Goal: Task Accomplishment & Management: Use online tool/utility

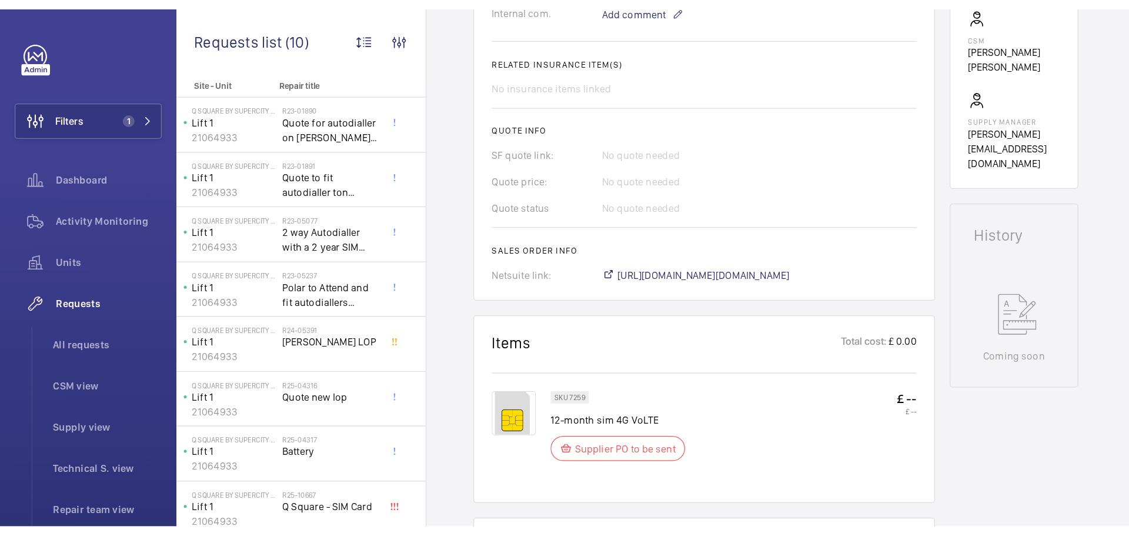
scroll to position [412, 0]
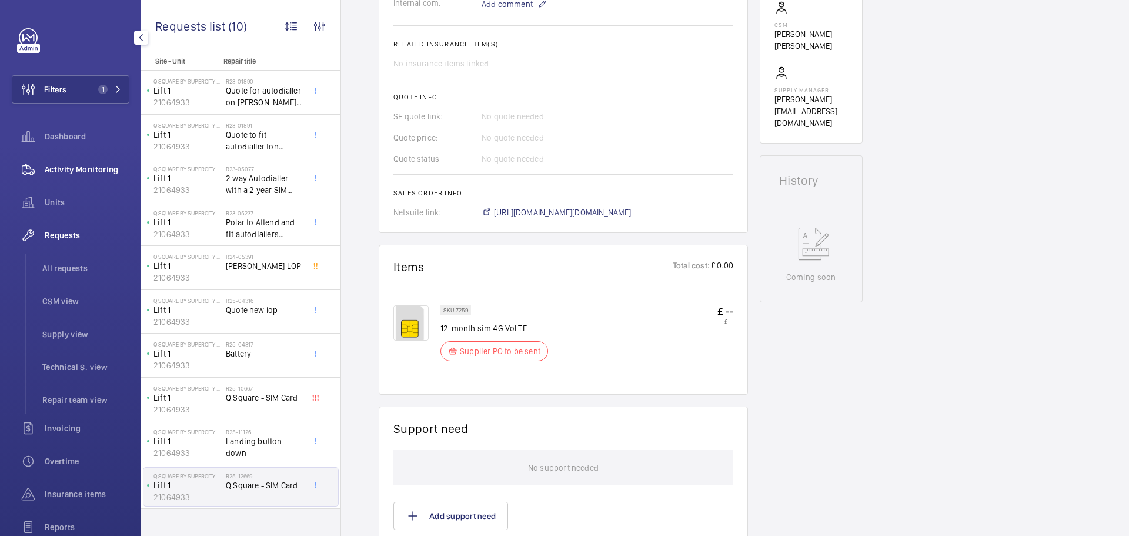
click at [75, 165] on span "Activity Monitoring" at bounding box center [87, 170] width 85 height 12
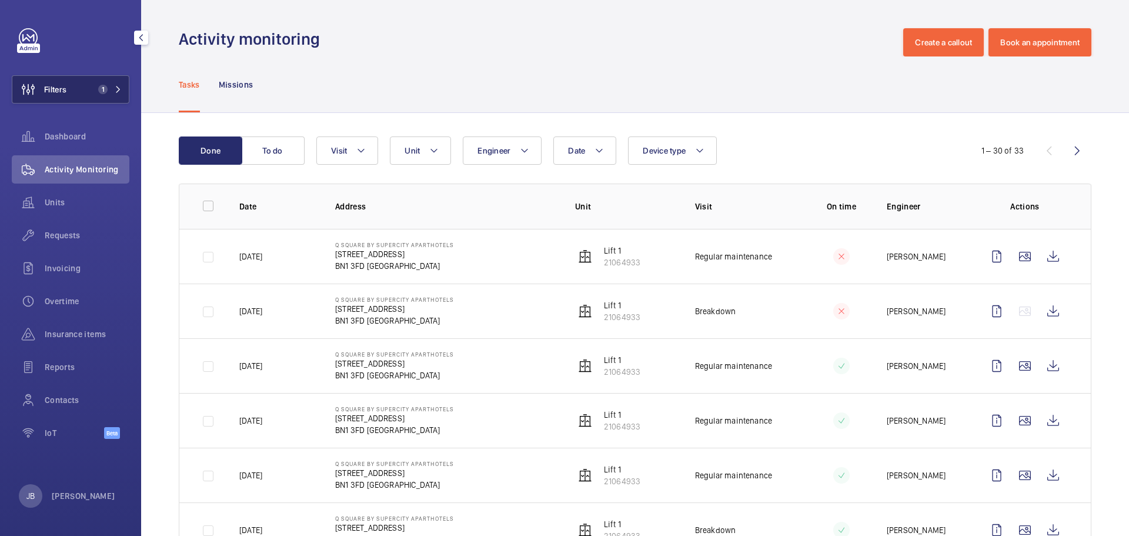
click at [72, 95] on button "Filters 1" at bounding box center [71, 89] width 118 height 28
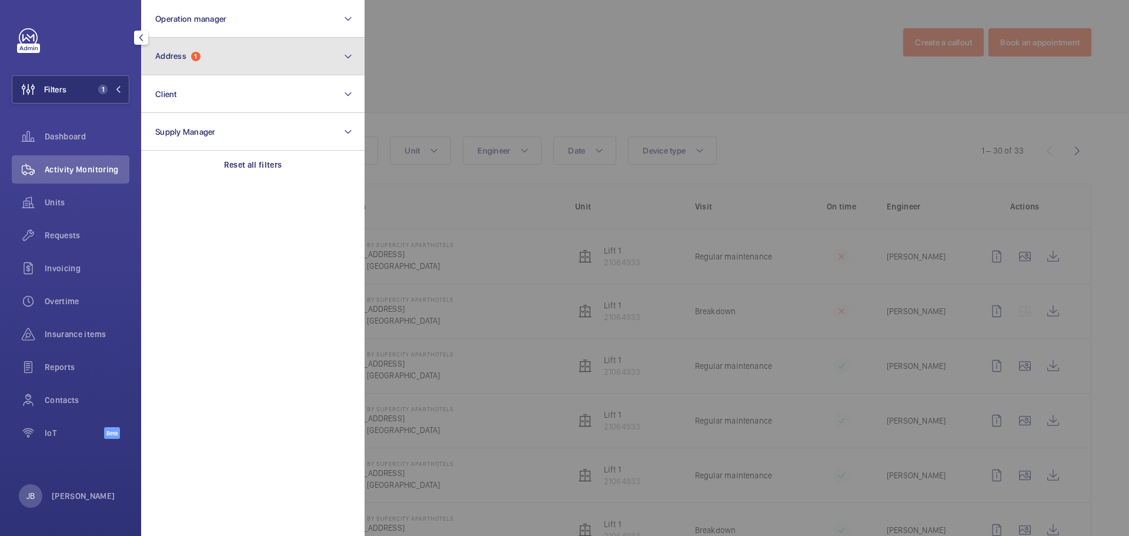
click at [228, 64] on button "Address 1" at bounding box center [253, 57] width 224 height 38
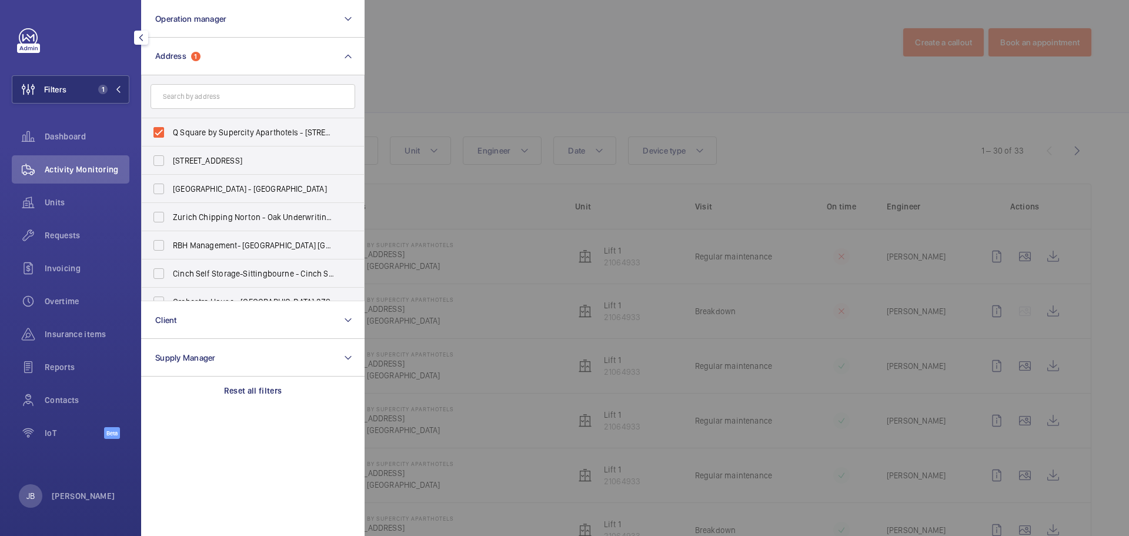
click at [520, 39] on div at bounding box center [929, 268] width 1129 height 536
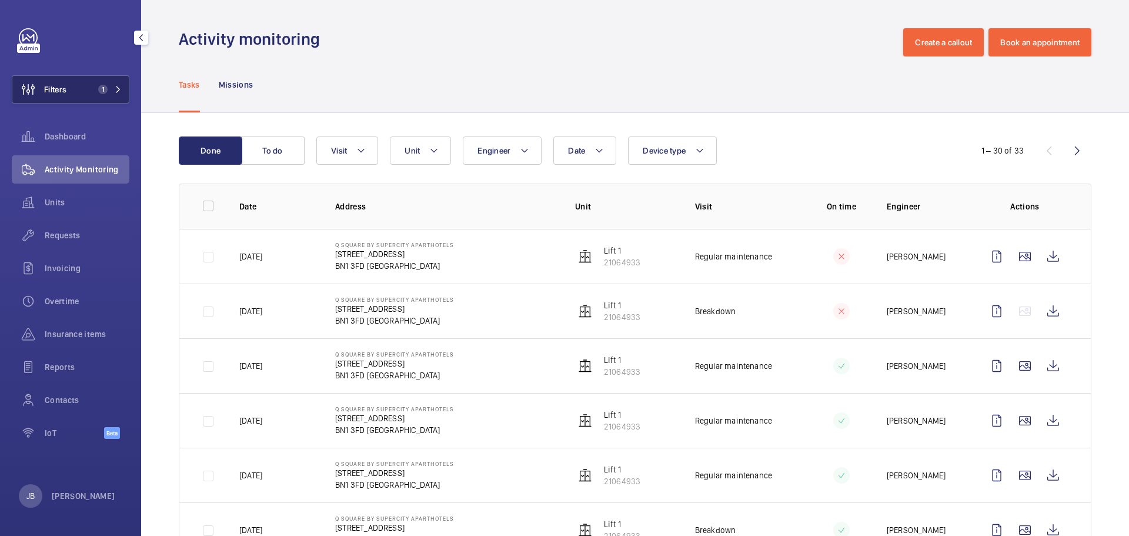
drag, startPoint x: 76, startPoint y: 94, endPoint x: 85, endPoint y: 95, distance: 9.0
click at [75, 94] on button "Filters 1" at bounding box center [71, 89] width 118 height 28
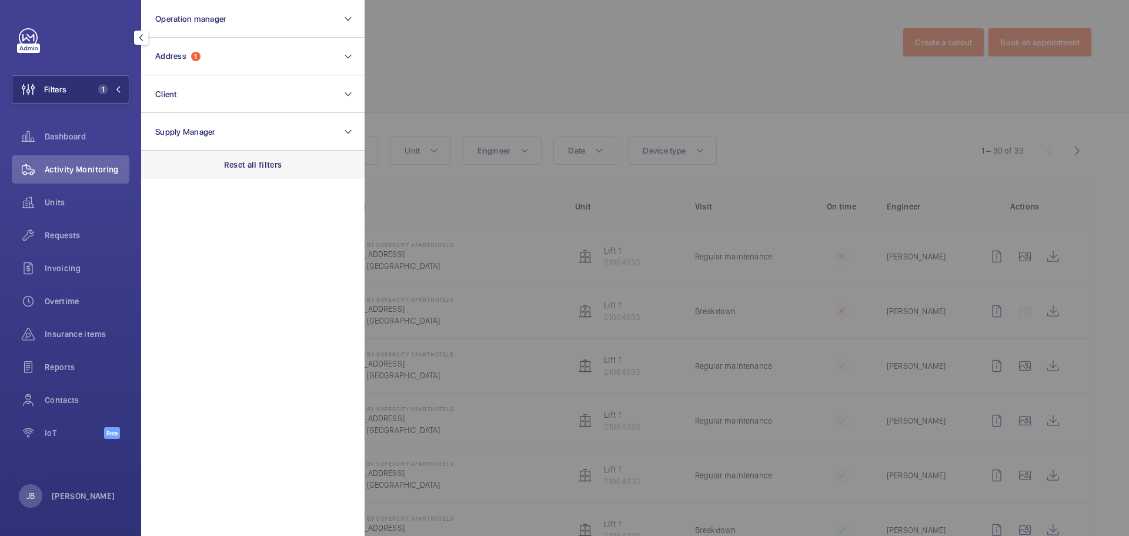
click at [229, 162] on p "Reset all filters" at bounding box center [253, 165] width 58 height 12
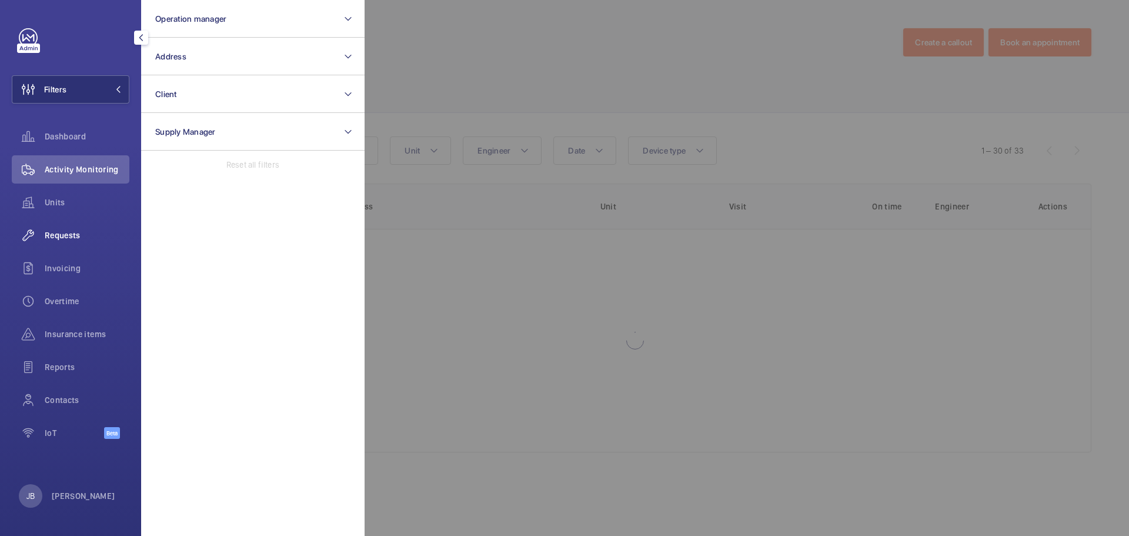
click at [62, 236] on span "Requests" at bounding box center [87, 235] width 85 height 12
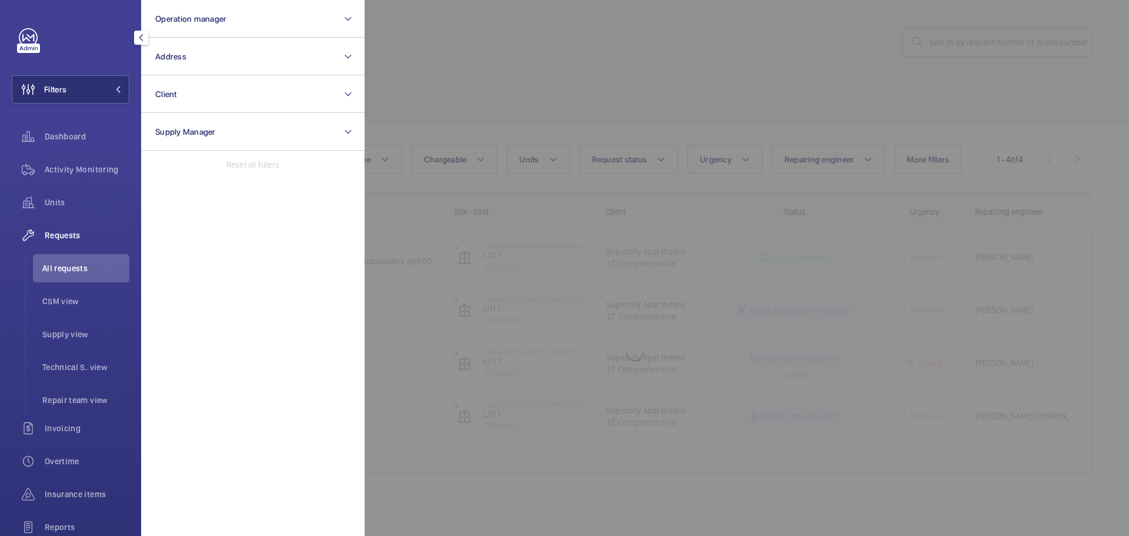
click at [955, 38] on div at bounding box center [929, 268] width 1129 height 536
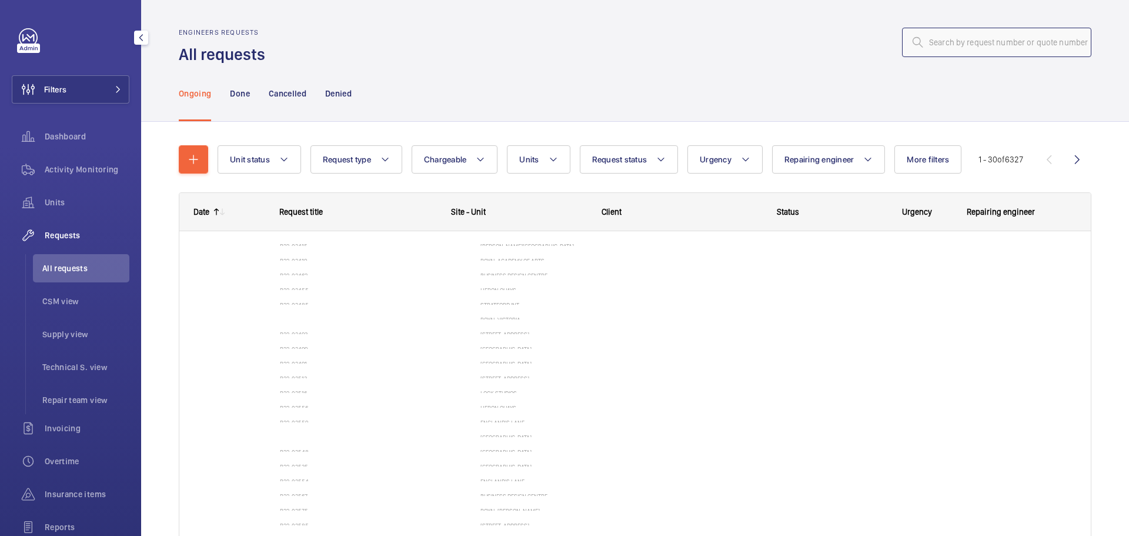
click at [955, 41] on input "text" at bounding box center [996, 42] width 189 height 29
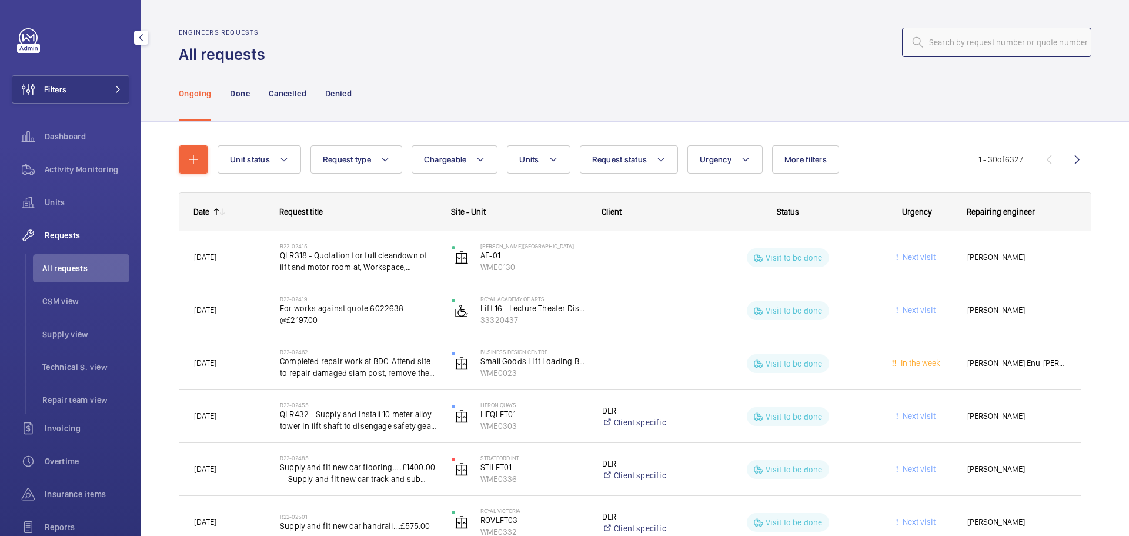
paste input "R25-04465 h"
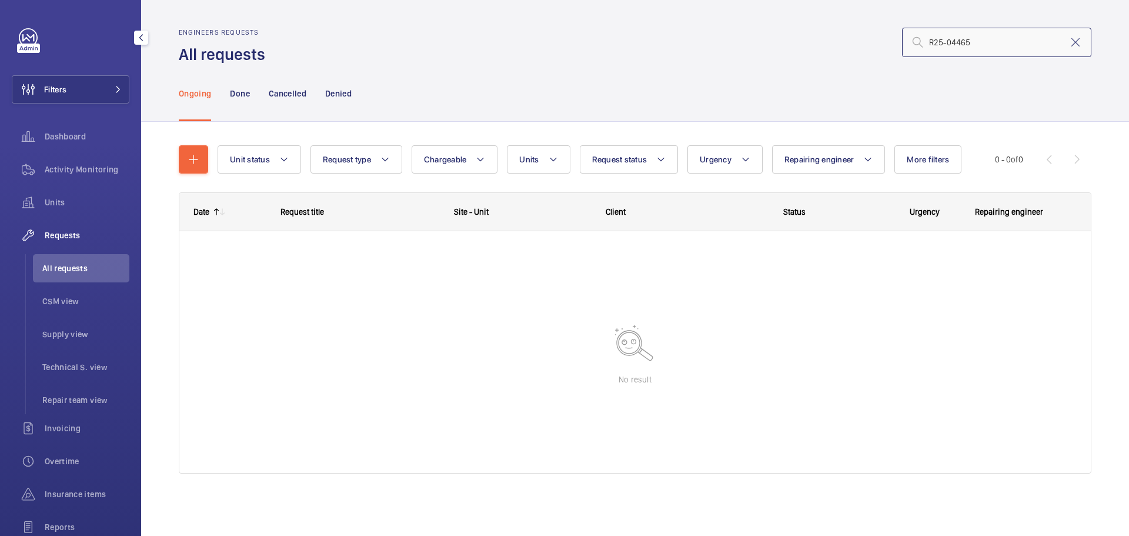
type input "R25-04465"
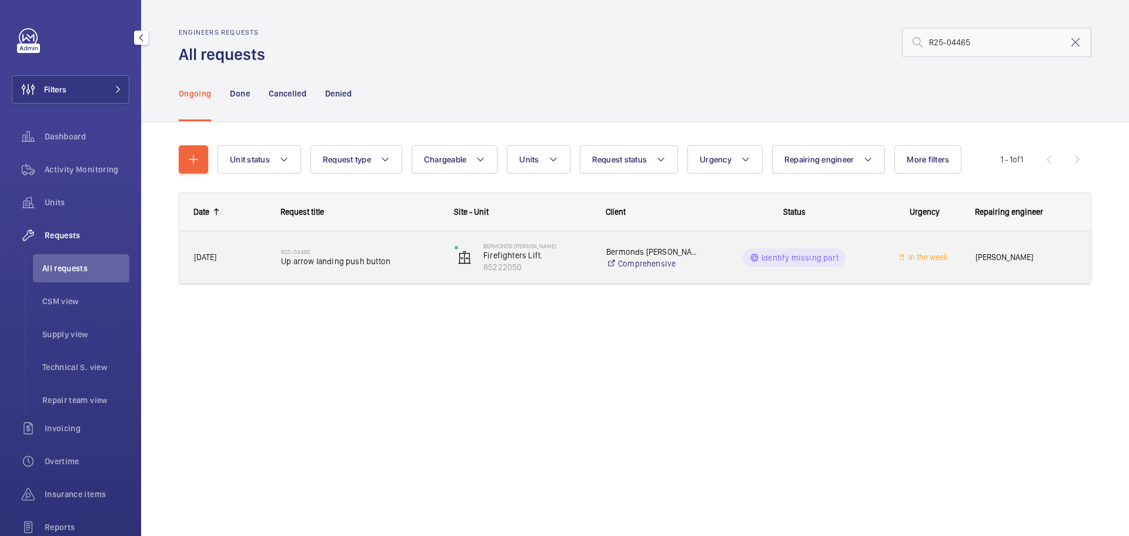
click at [732, 263] on wm-front-pills-cell "Identify missing part" at bounding box center [794, 257] width 158 height 19
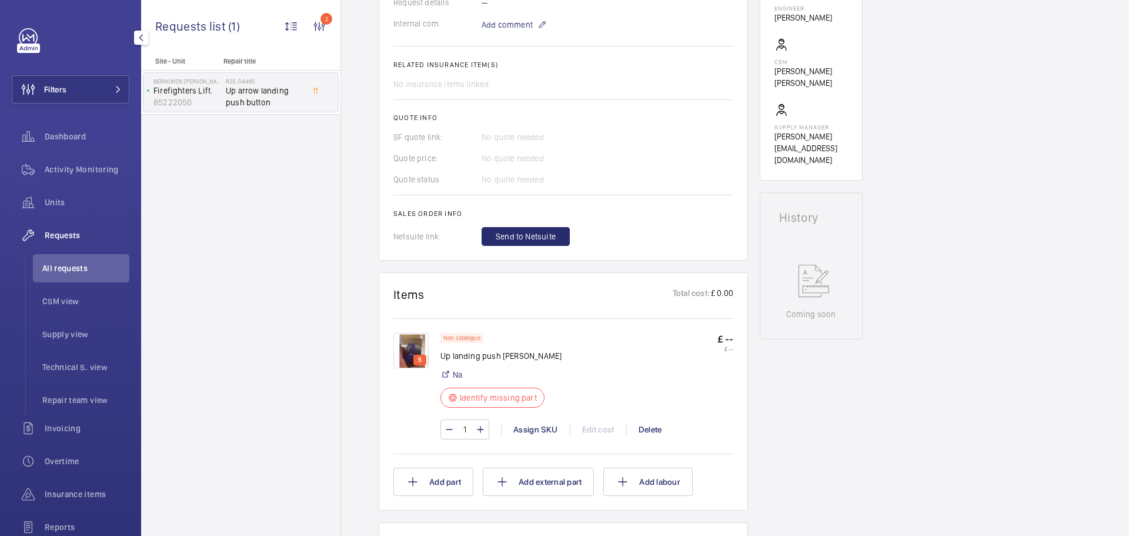
scroll to position [412, 0]
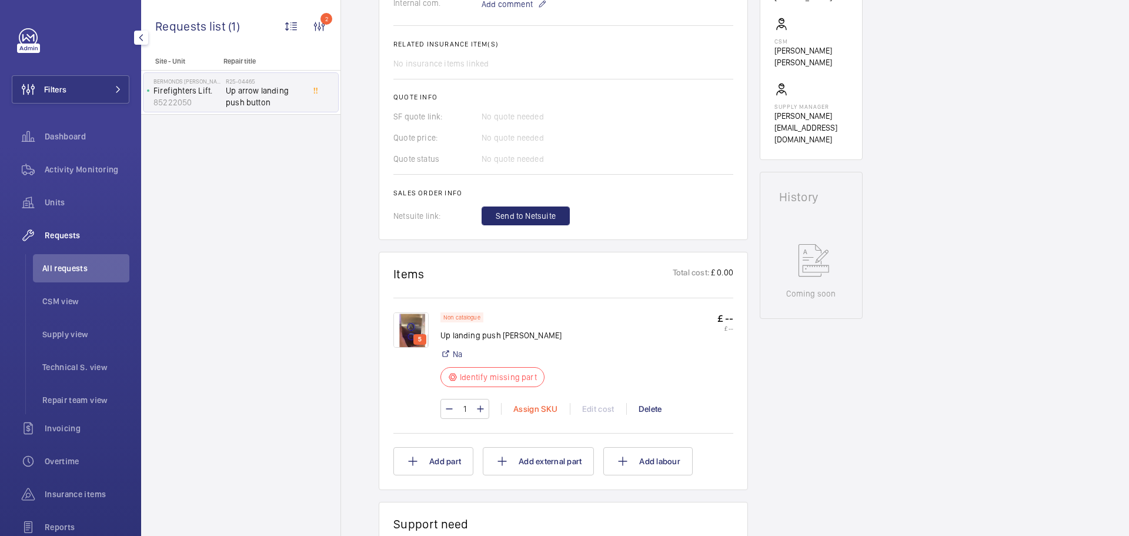
click at [532, 408] on div "Assign SKU" at bounding box center [535, 409] width 69 height 12
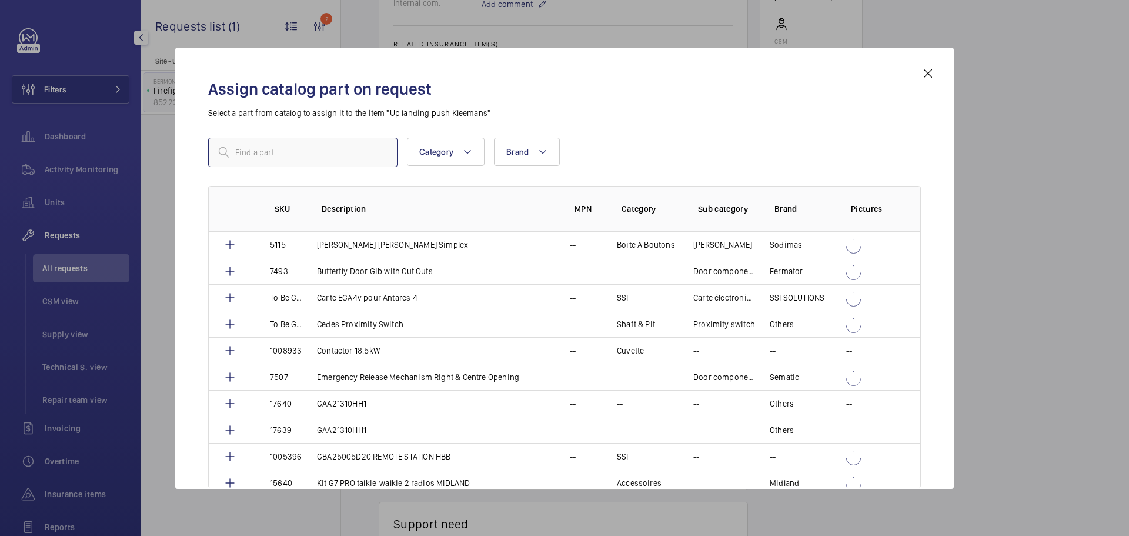
click at [271, 144] on input "text" at bounding box center [302, 152] width 189 height 29
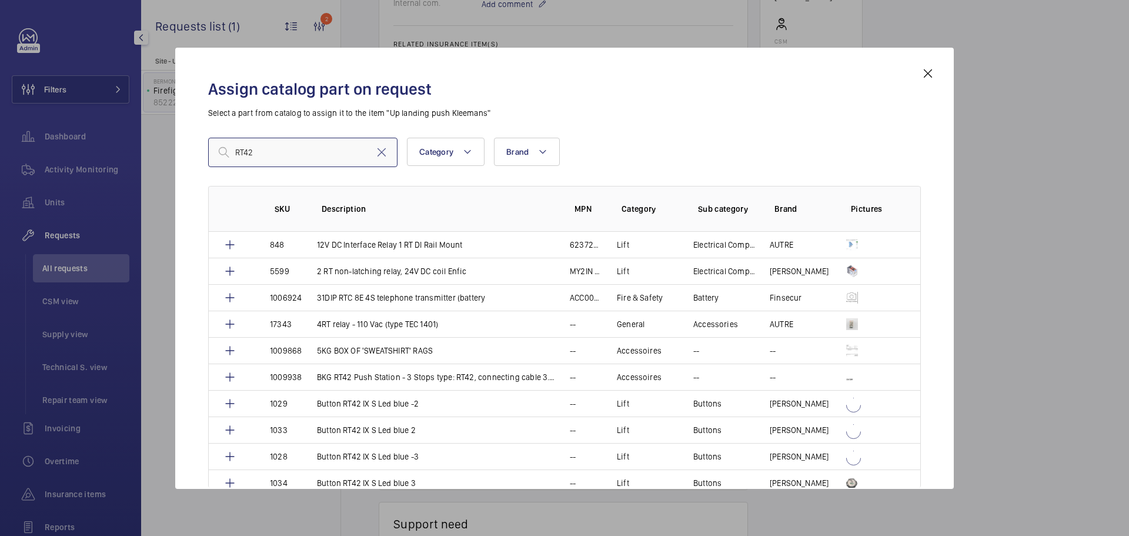
type input "RT42"
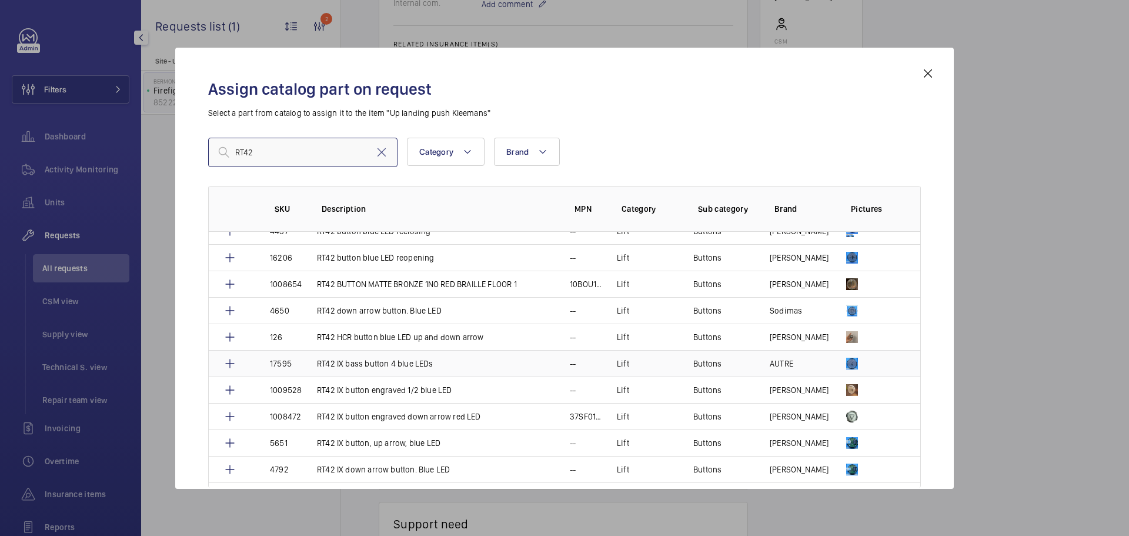
scroll to position [588, 0]
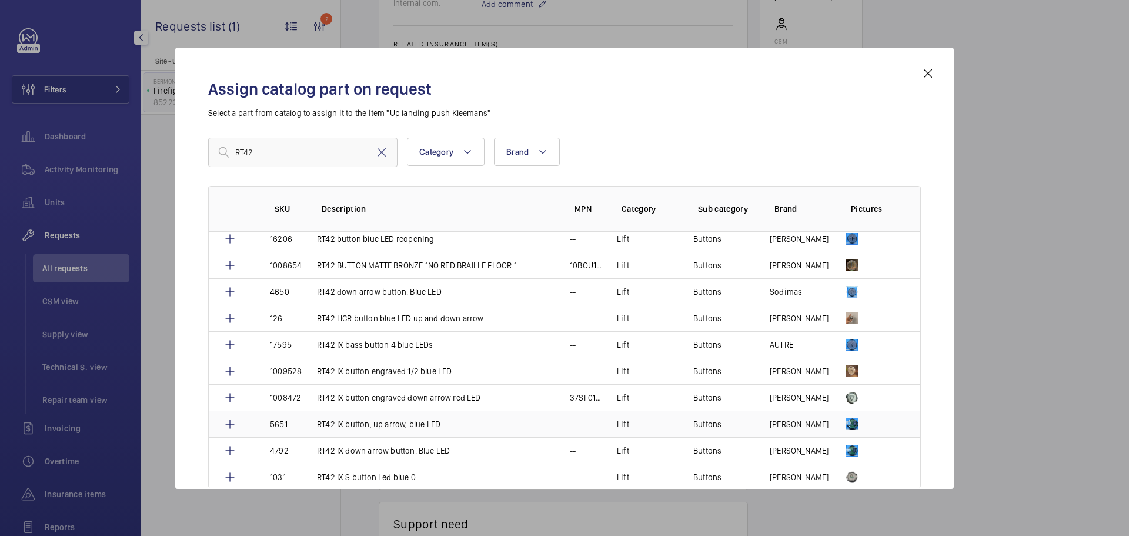
click at [543, 416] on td "RT42 IX button, up arrow, blue LED" at bounding box center [429, 424] width 253 height 26
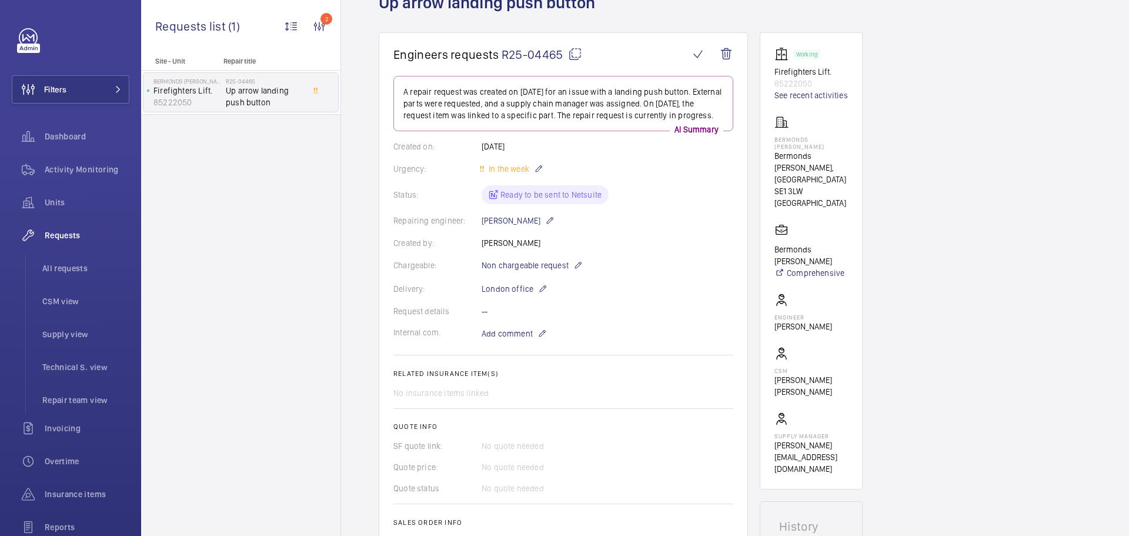
scroll to position [553, 0]
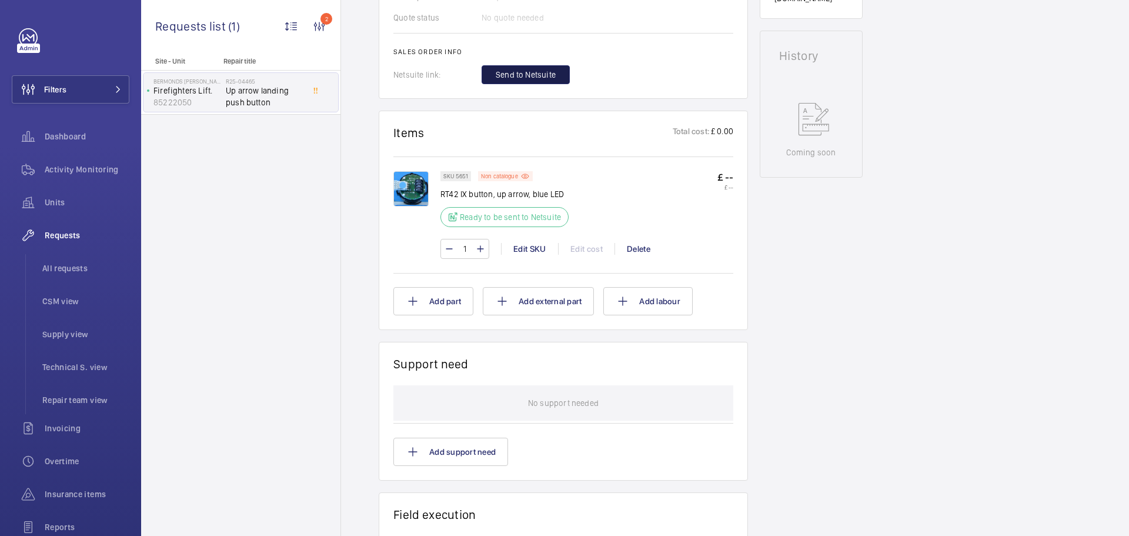
click at [506, 81] on span "Send to Netsuite" at bounding box center [526, 75] width 60 height 12
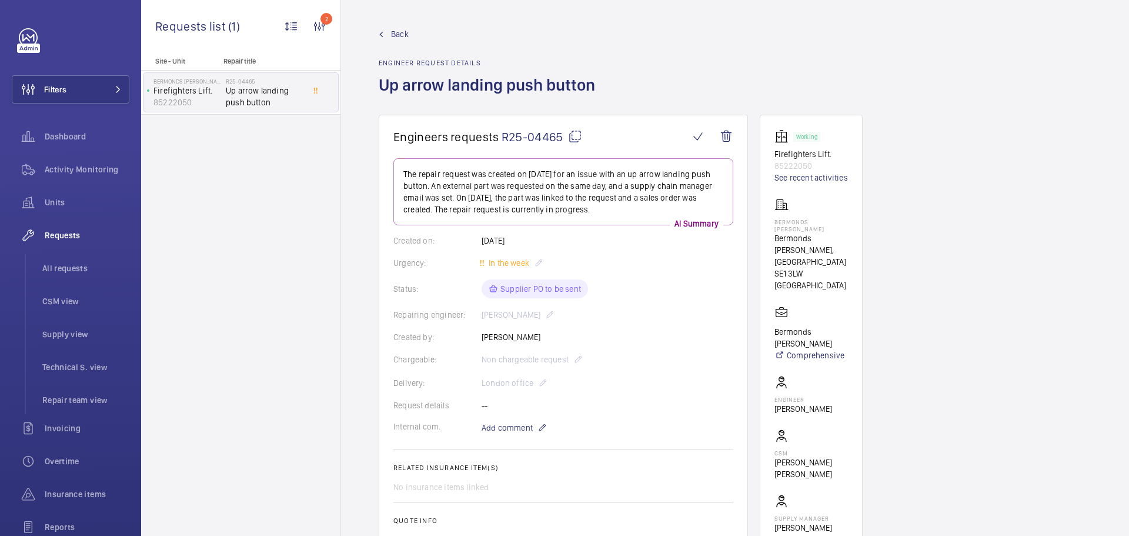
scroll to position [294, 0]
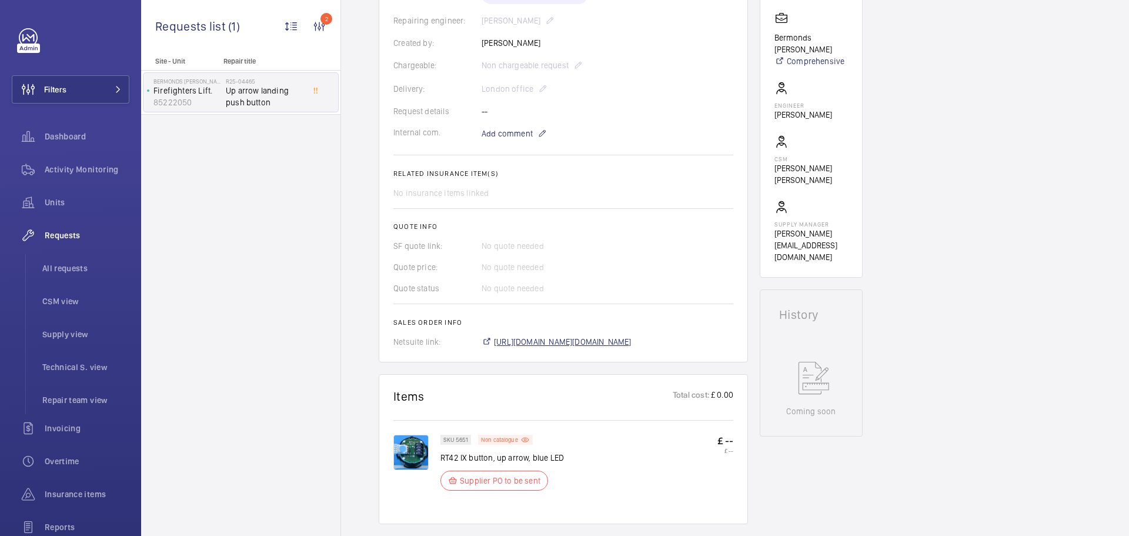
click at [595, 339] on span "[URL][DOMAIN_NAME][DOMAIN_NAME]" at bounding box center [563, 342] width 138 height 12
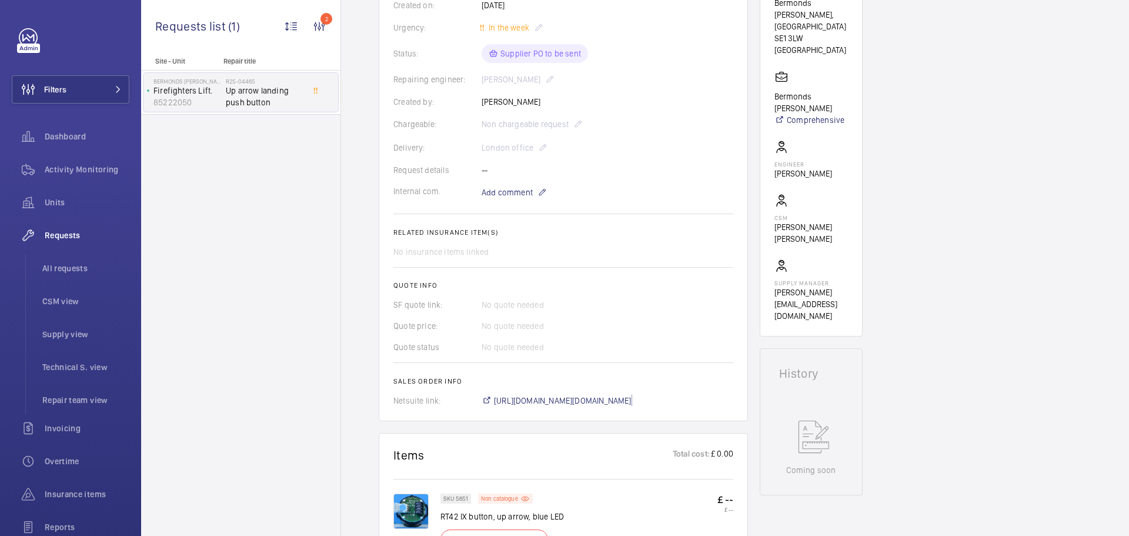
scroll to position [471, 0]
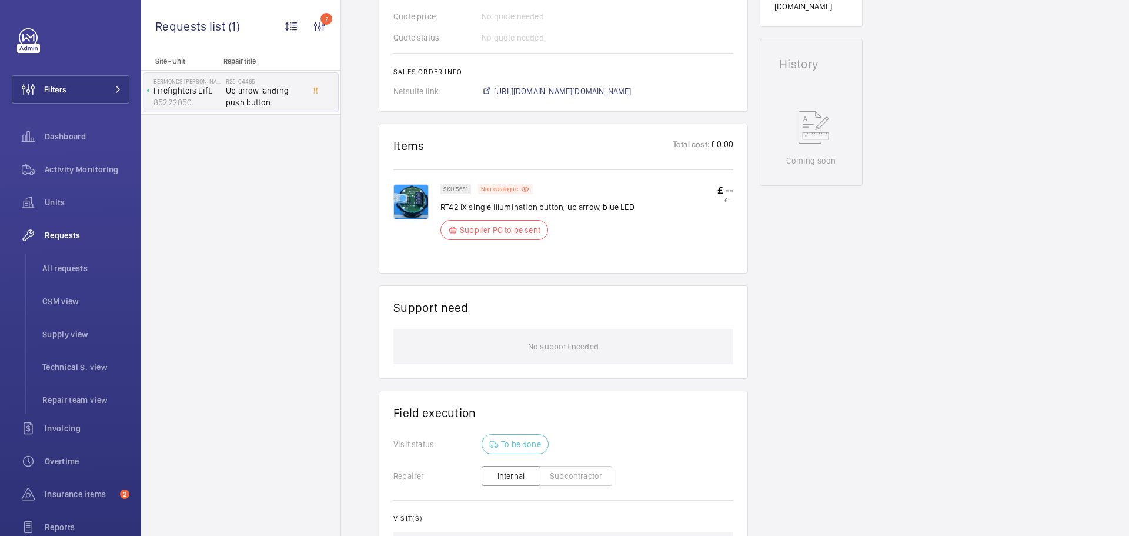
scroll to position [353, 0]
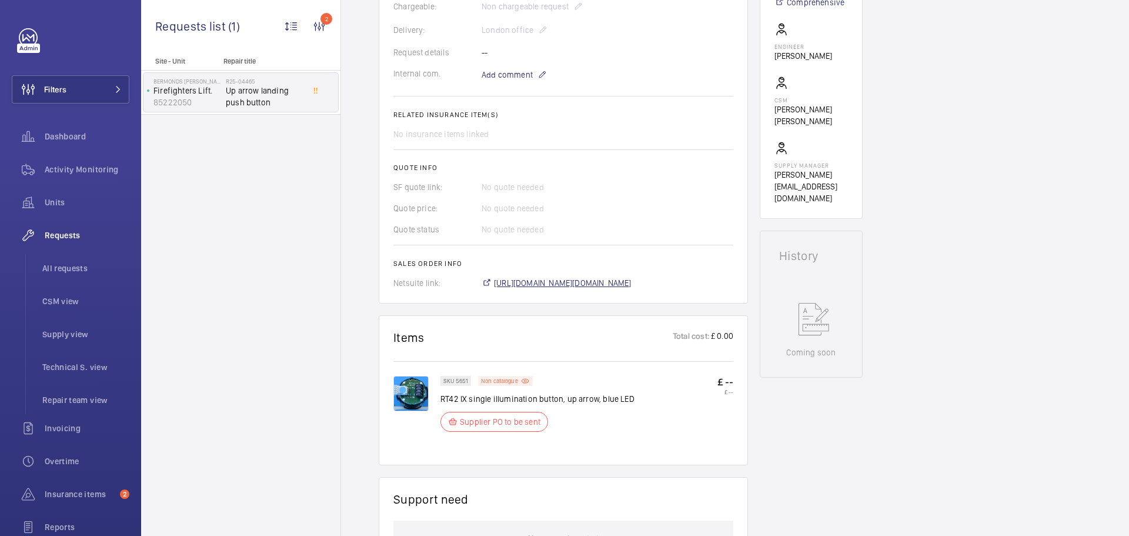
click at [593, 289] on span "[URL][DOMAIN_NAME][DOMAIN_NAME]" at bounding box center [563, 283] width 138 height 12
